Goal: Task Accomplishment & Management: Manage account settings

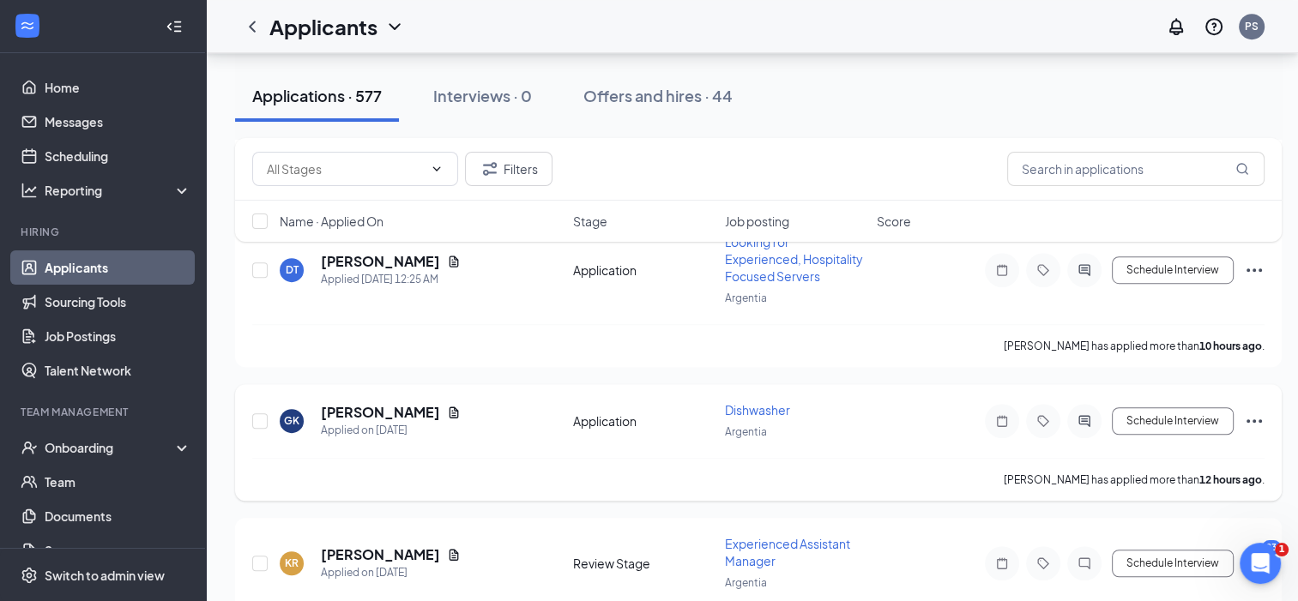
scroll to position [1183, 0]
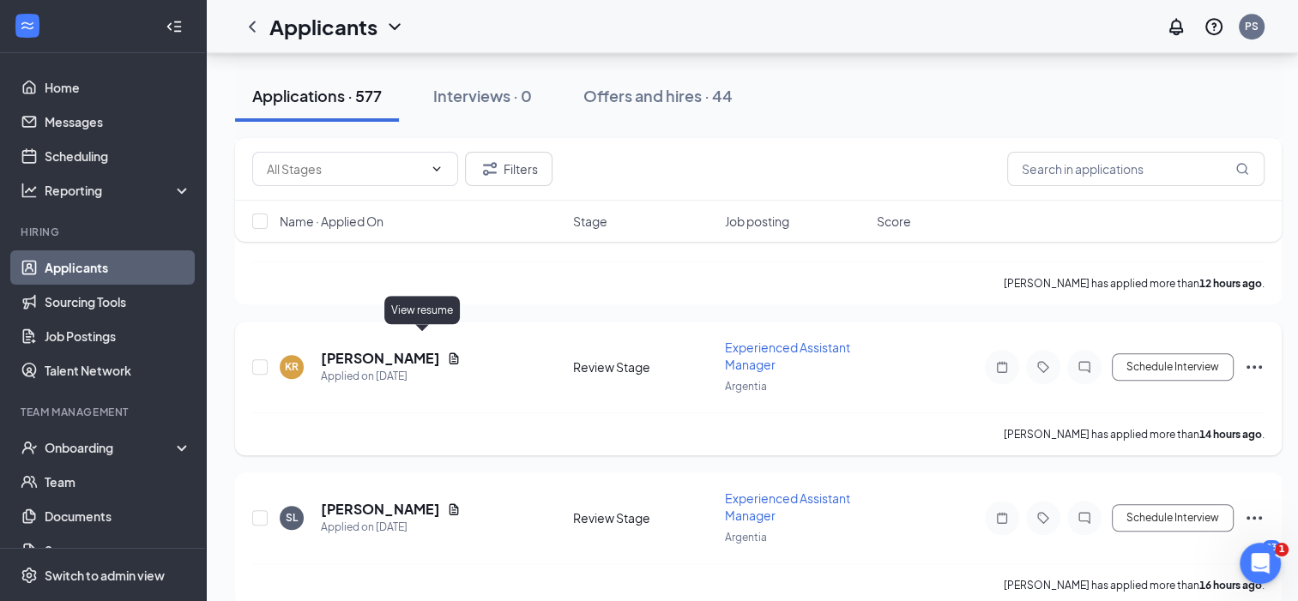
click at [449, 352] on icon "Document" at bounding box center [453, 357] width 9 height 11
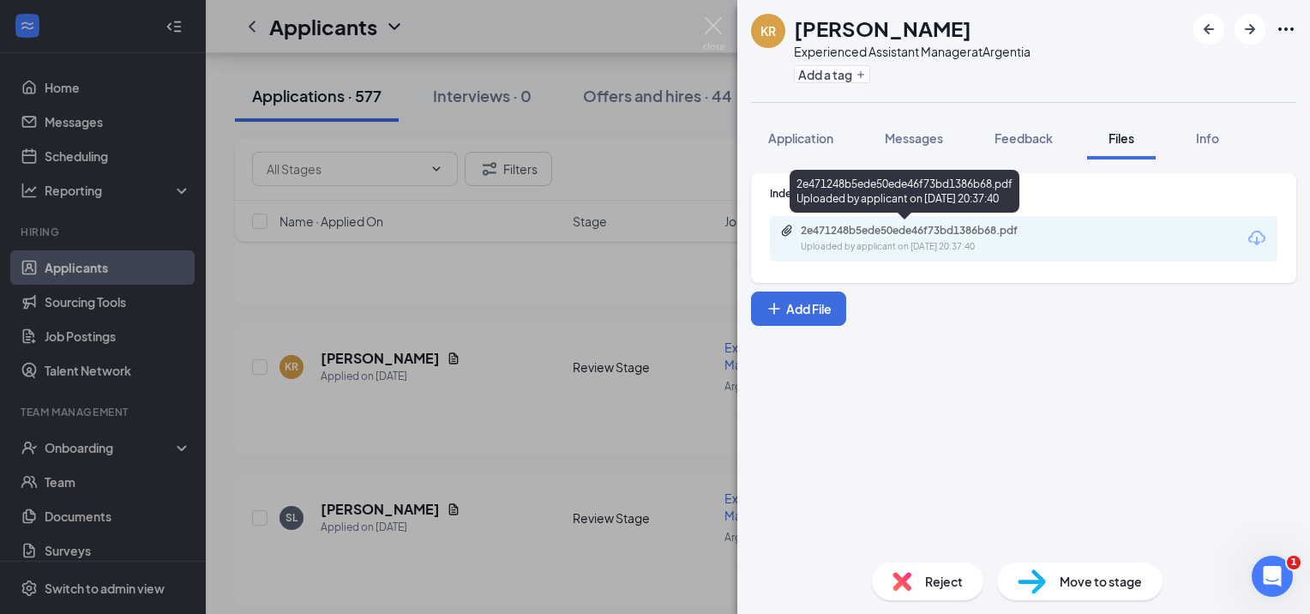
click at [925, 224] on div "2e471248b5ede50ede46f73bd1386b68.pdf" at bounding box center [921, 231] width 240 height 14
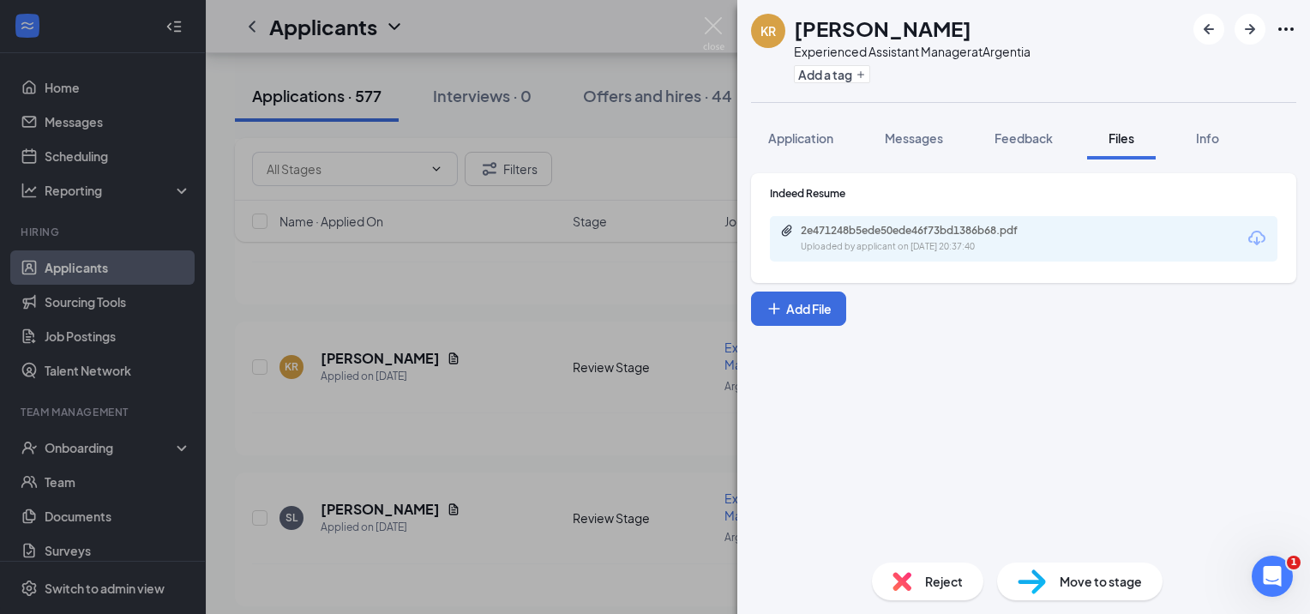
click at [599, 388] on div "KR [PERSON_NAME] Experienced Assistant Manager at [GEOGRAPHIC_DATA] Add a tag A…" at bounding box center [655, 307] width 1310 height 614
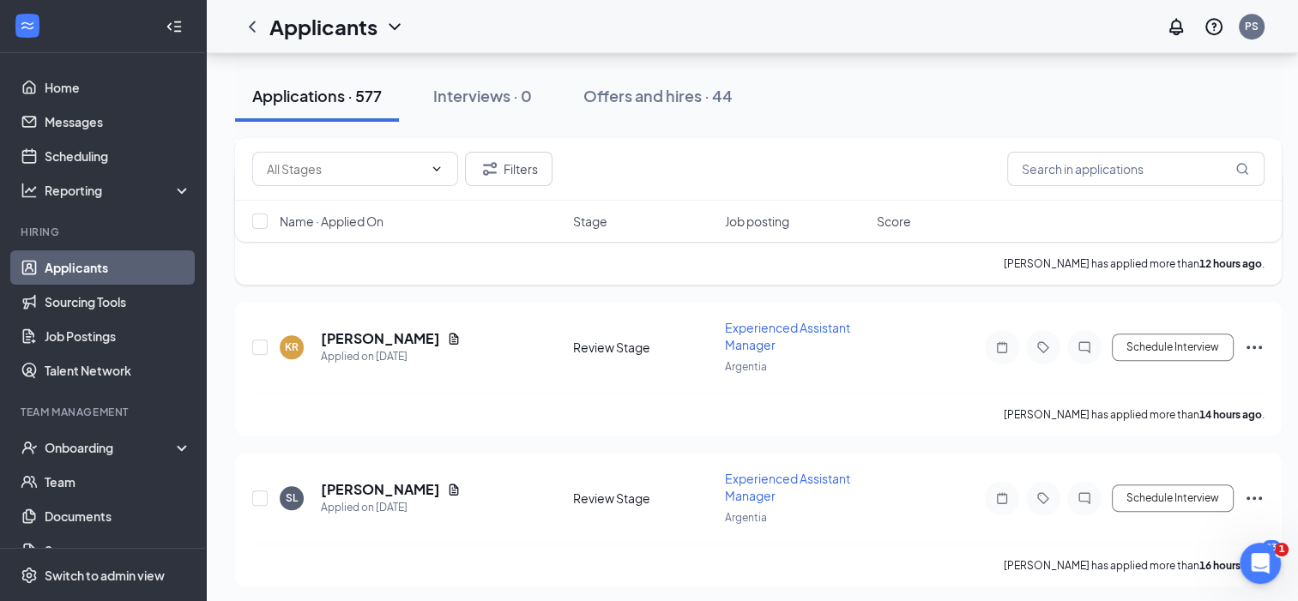
scroll to position [1406, 0]
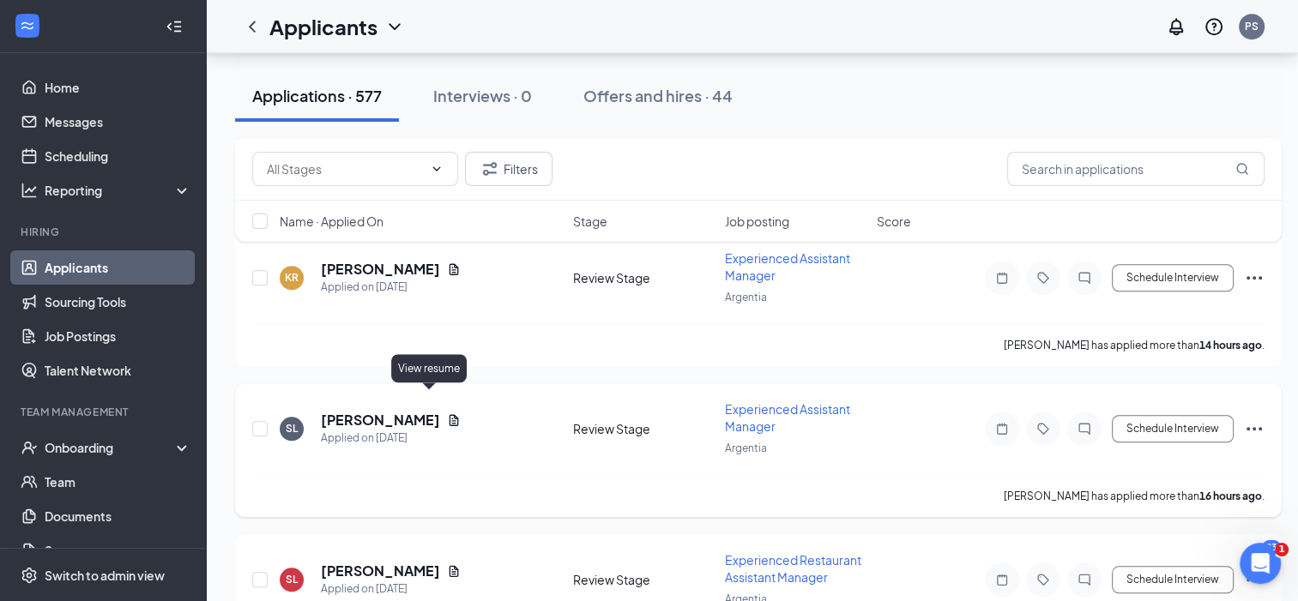
click at [449, 414] on icon "Document" at bounding box center [453, 419] width 9 height 11
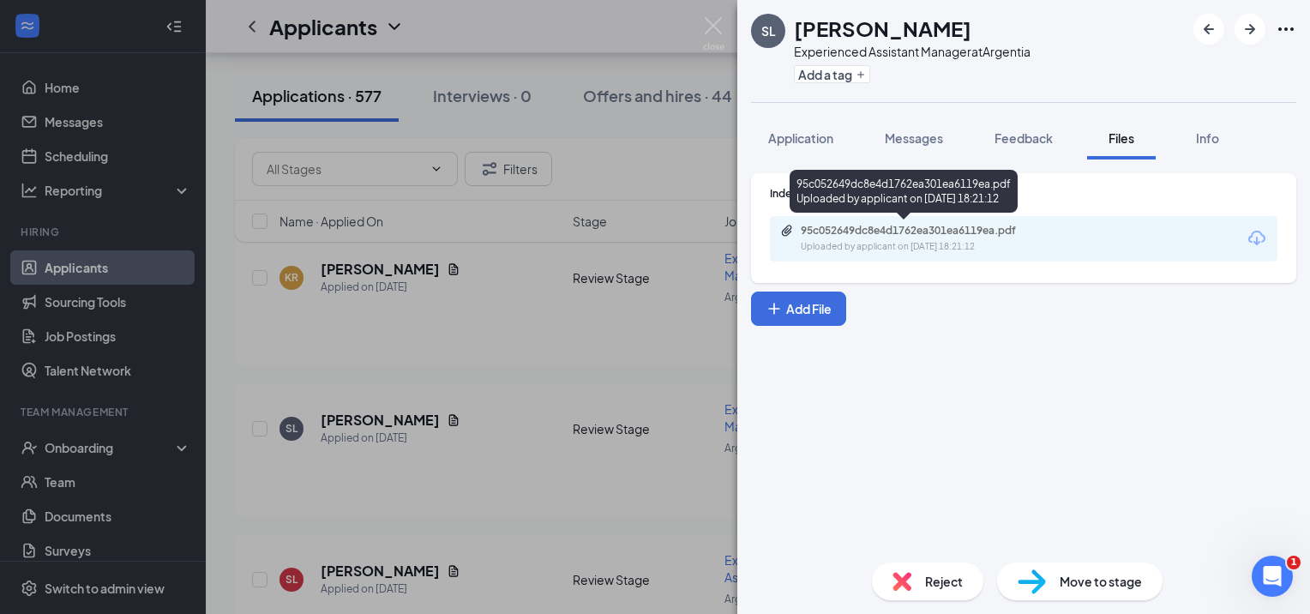
click at [926, 235] on div "95c052649dc8e4d1762ea301ea6119ea.pdf" at bounding box center [921, 231] width 240 height 14
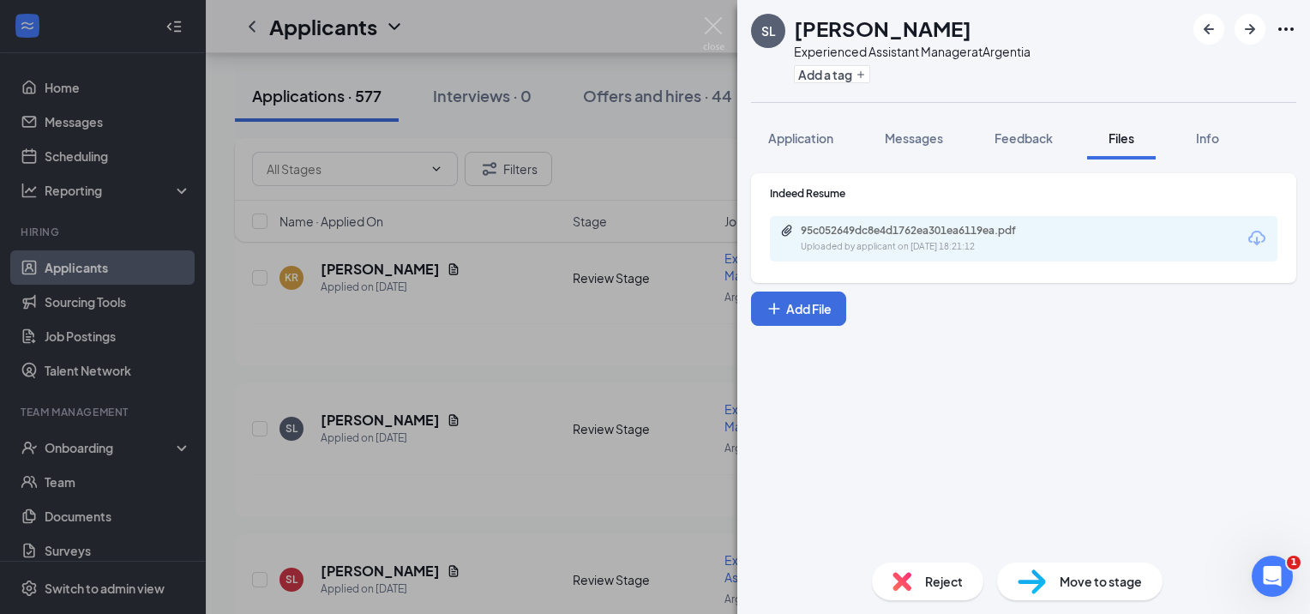
click at [580, 411] on div "[PERSON_NAME] Experienced Assistant Manager at [GEOGRAPHIC_DATA] Add a tag Appl…" at bounding box center [655, 307] width 1310 height 614
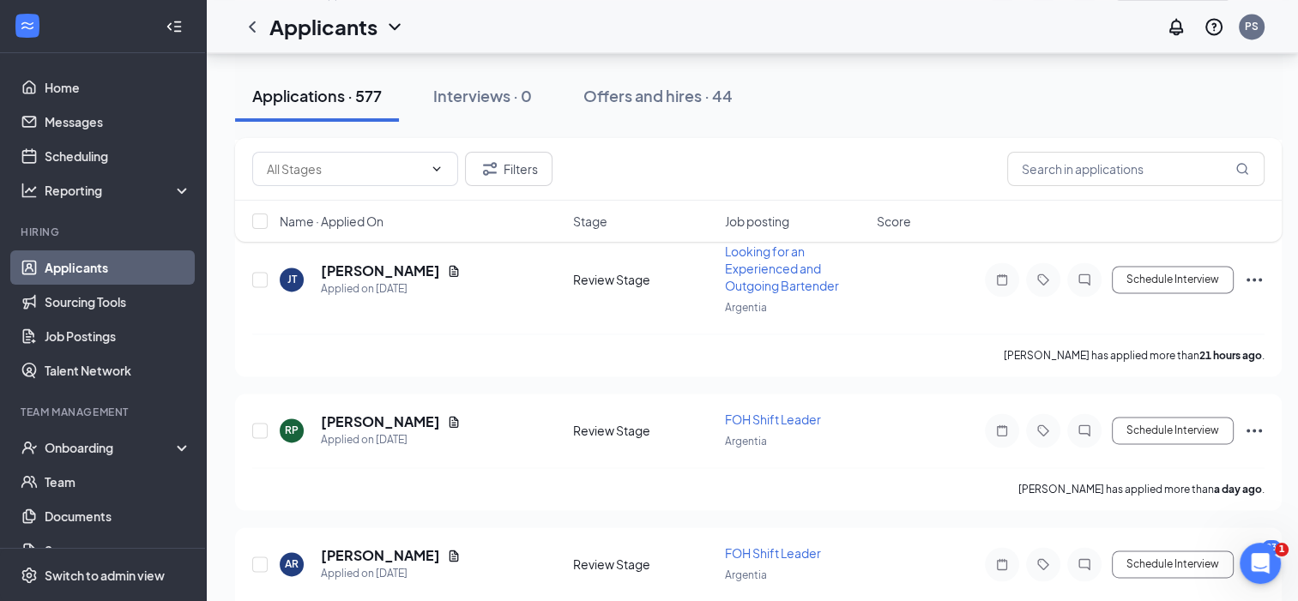
scroll to position [2350, 0]
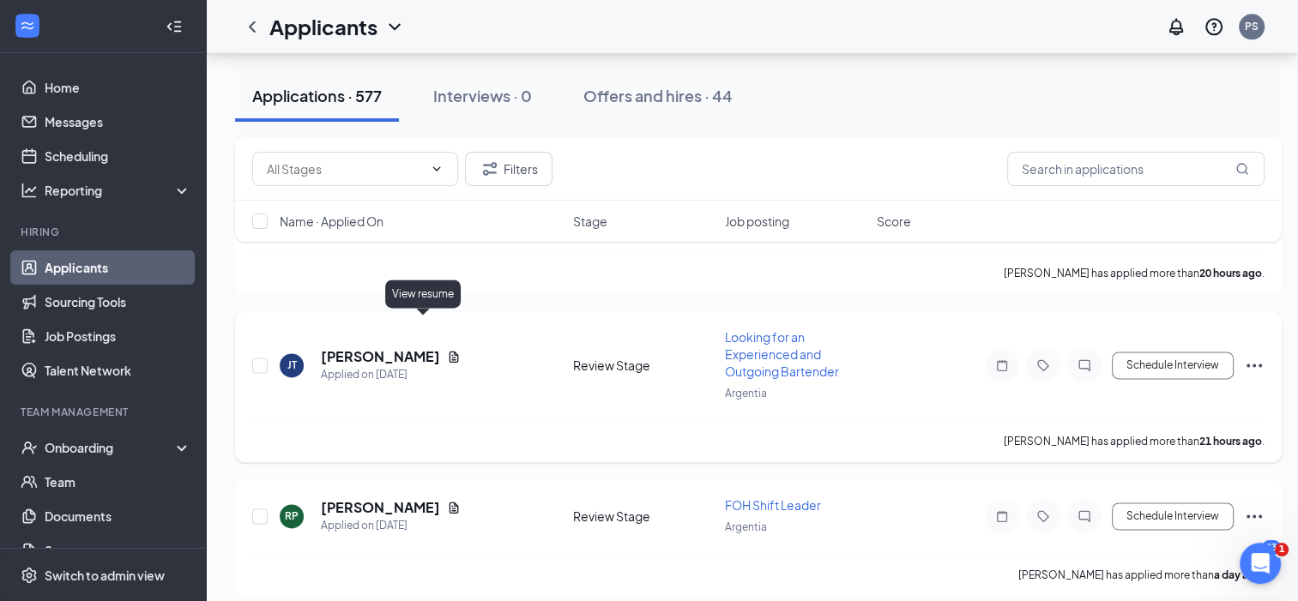
click at [449, 351] on icon "Document" at bounding box center [453, 356] width 9 height 11
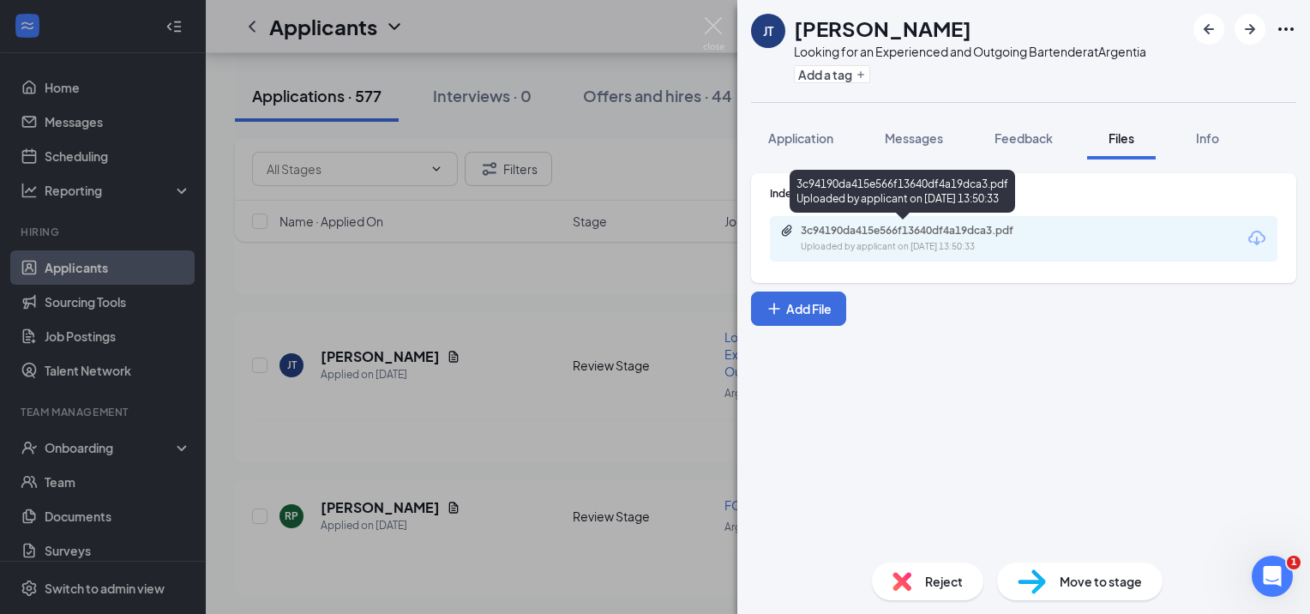
click at [836, 236] on div "3c94190da415e566f13640df4a19dca3.pdf" at bounding box center [921, 231] width 240 height 14
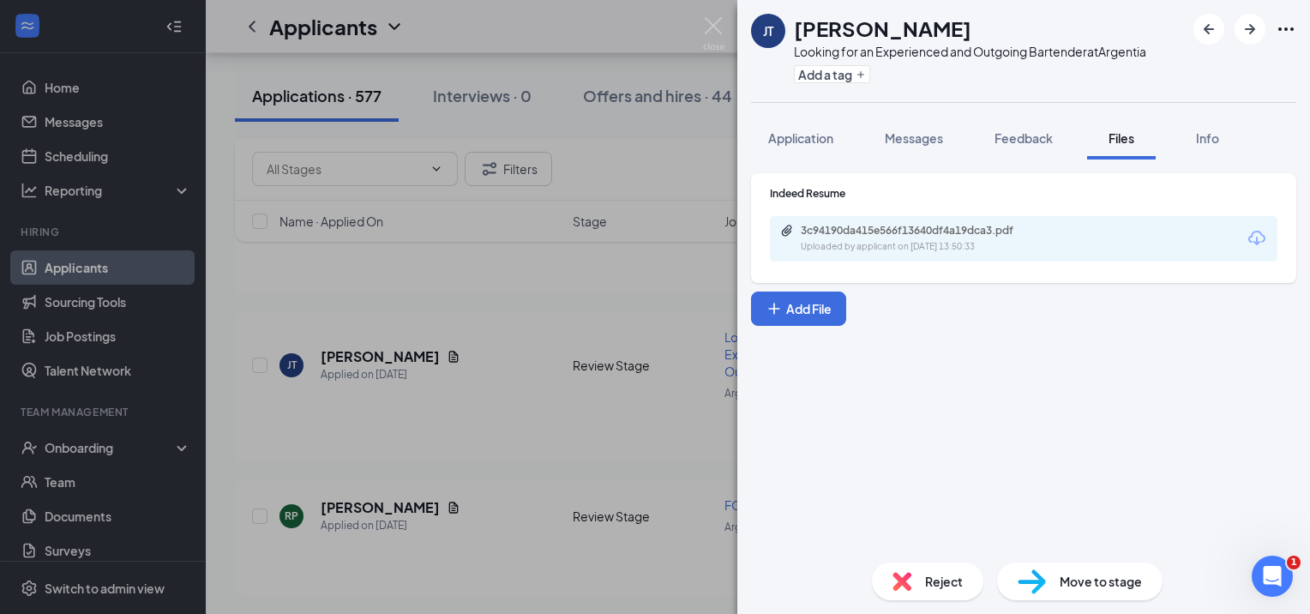
click at [512, 432] on div "JT [PERSON_NAME] Looking for an Experienced and Outgoing Bartender at Argentia …" at bounding box center [655, 307] width 1310 height 614
